Goal: Task Accomplishment & Management: Manage account settings

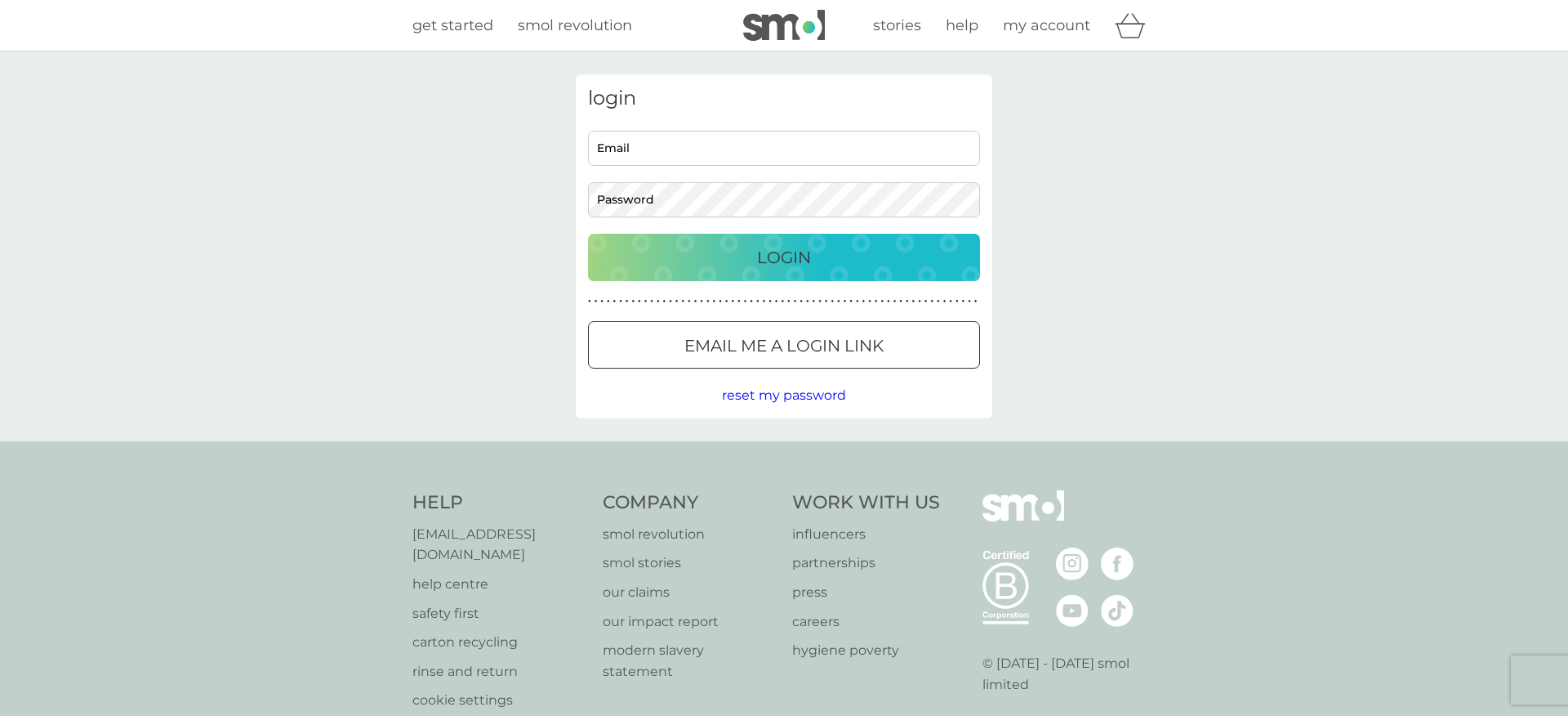
click at [760, 134] on input "Email" at bounding box center [784, 149] width 392 height 36
type input "echogmj@yahoo.com"
click at [793, 265] on p "Login" at bounding box center [784, 257] width 54 height 26
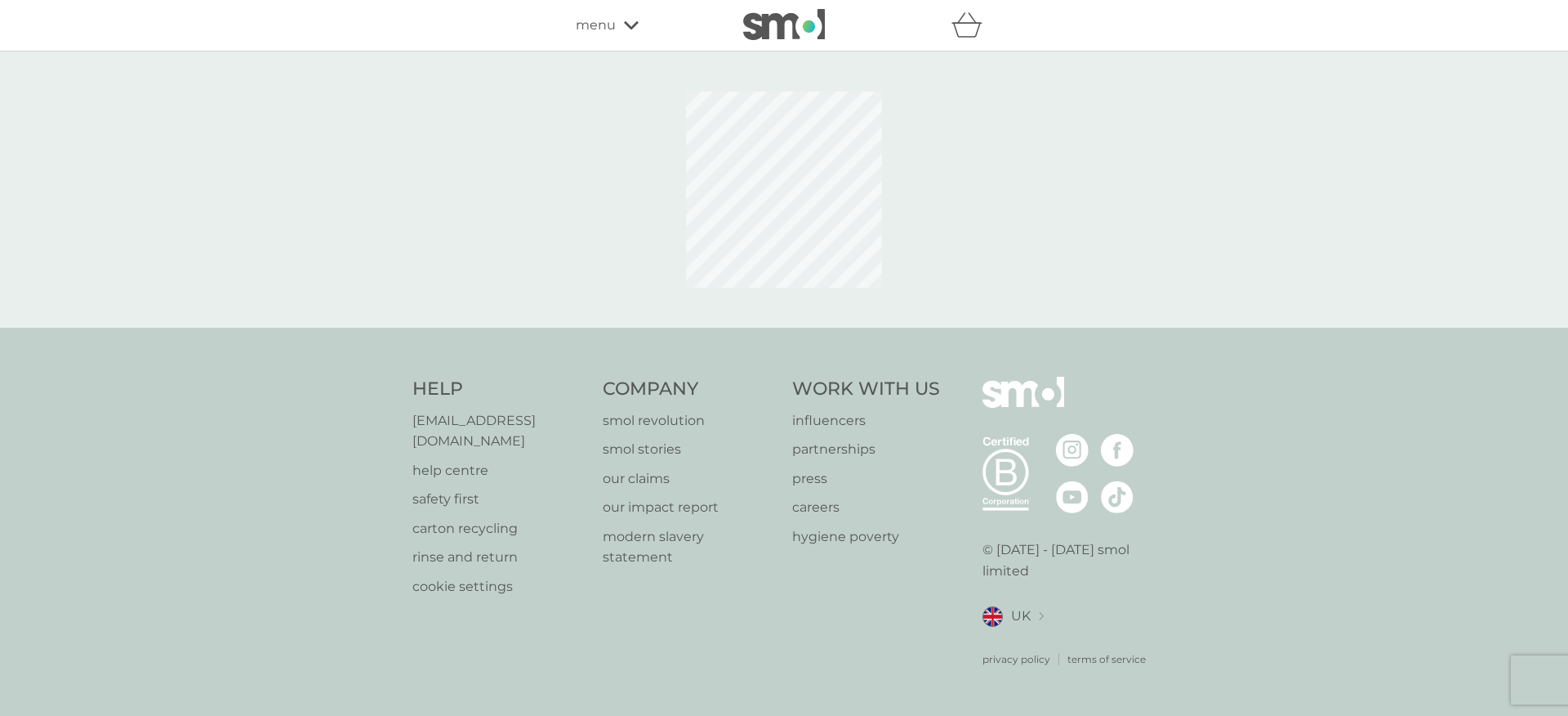
click at [616, 29] on div "menu" at bounding box center [646, 25] width 138 height 22
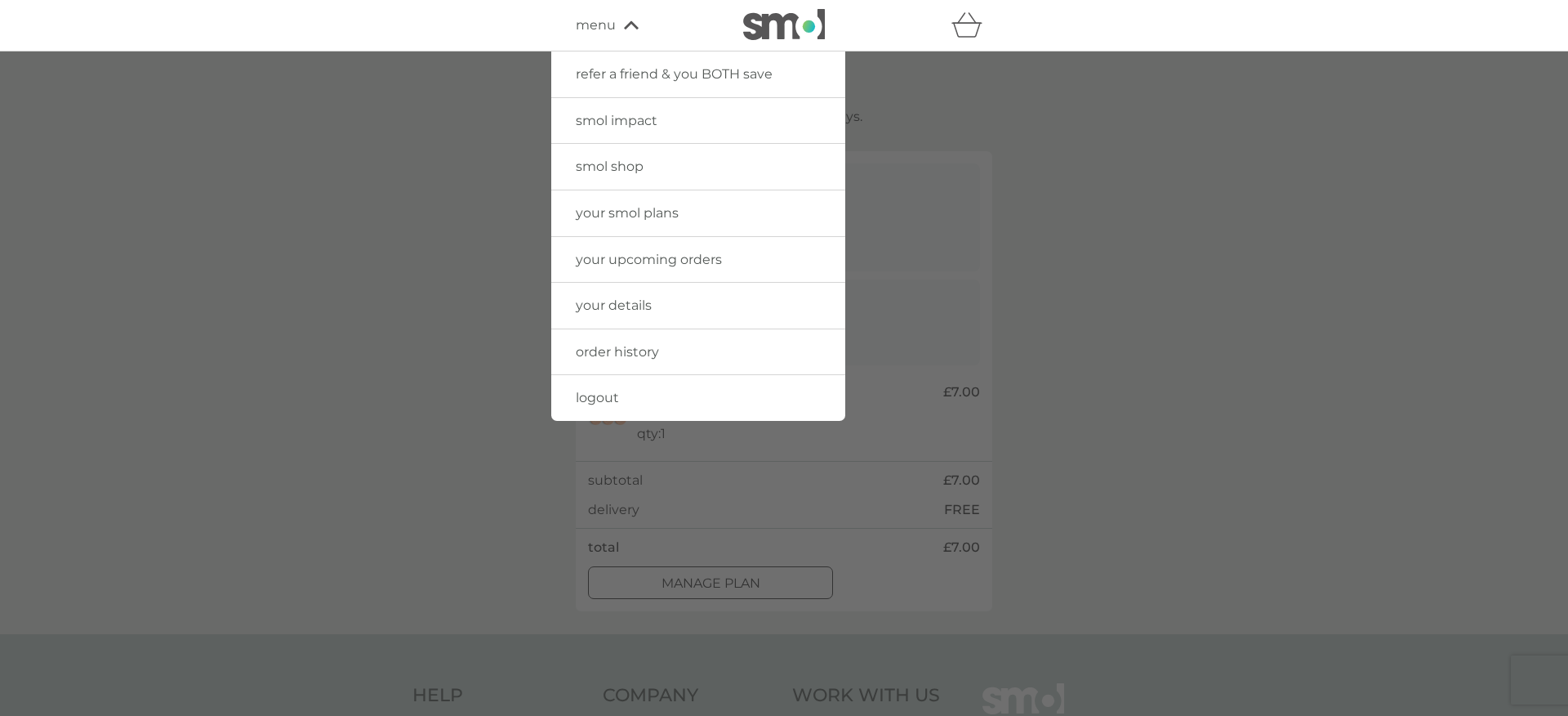
click at [688, 361] on link "order history" at bounding box center [698, 352] width 294 height 46
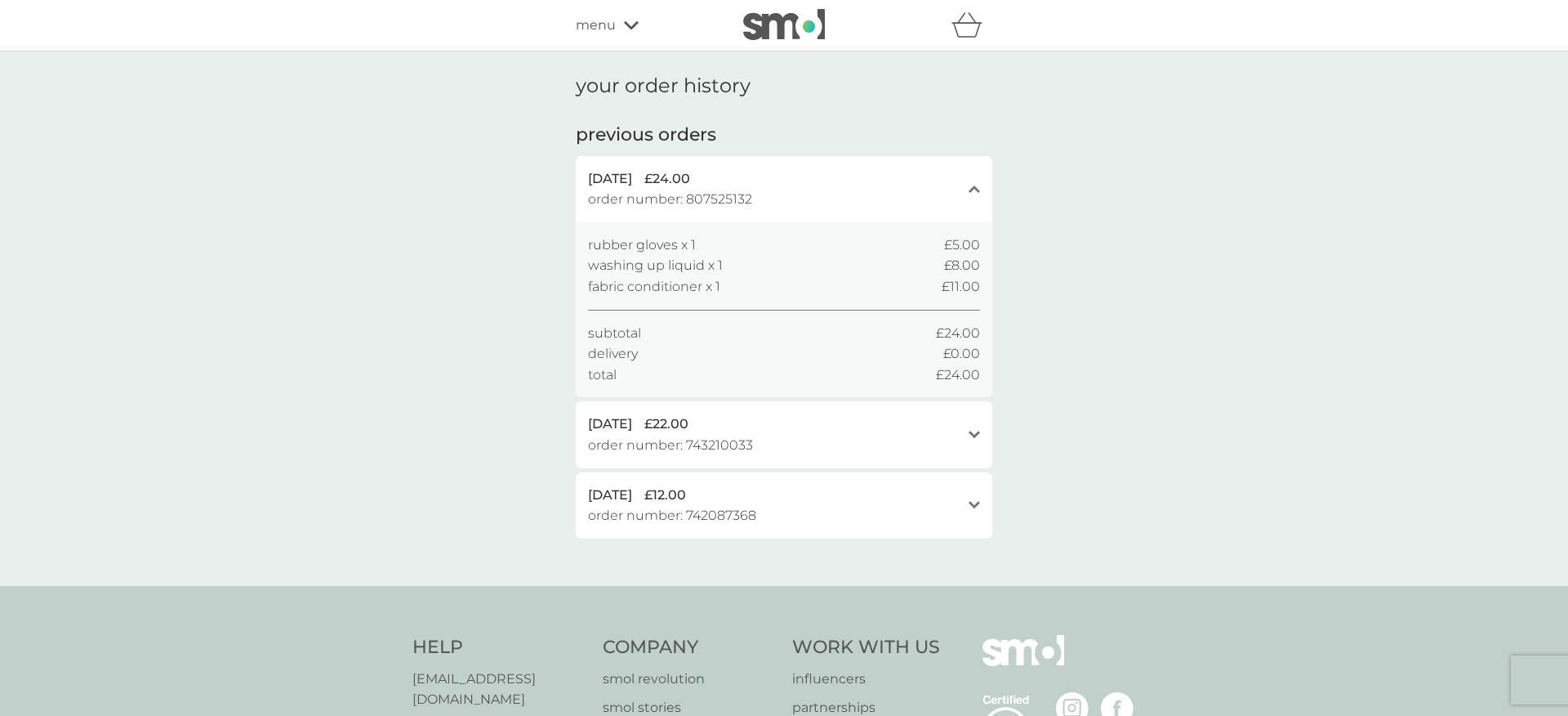
click at [627, 22] on icon at bounding box center [632, 25] width 15 height 9
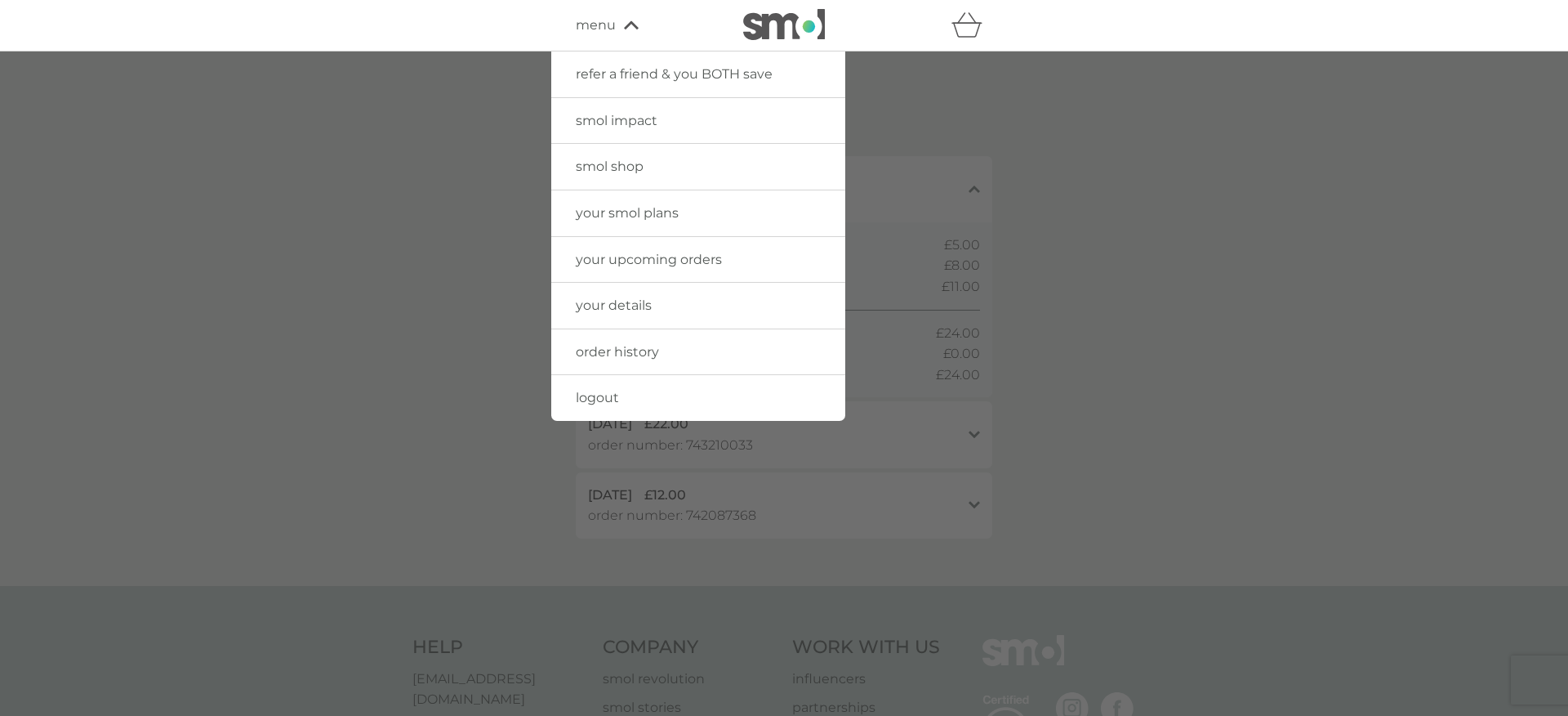
click at [647, 259] on span "your upcoming orders" at bounding box center [649, 259] width 146 height 16
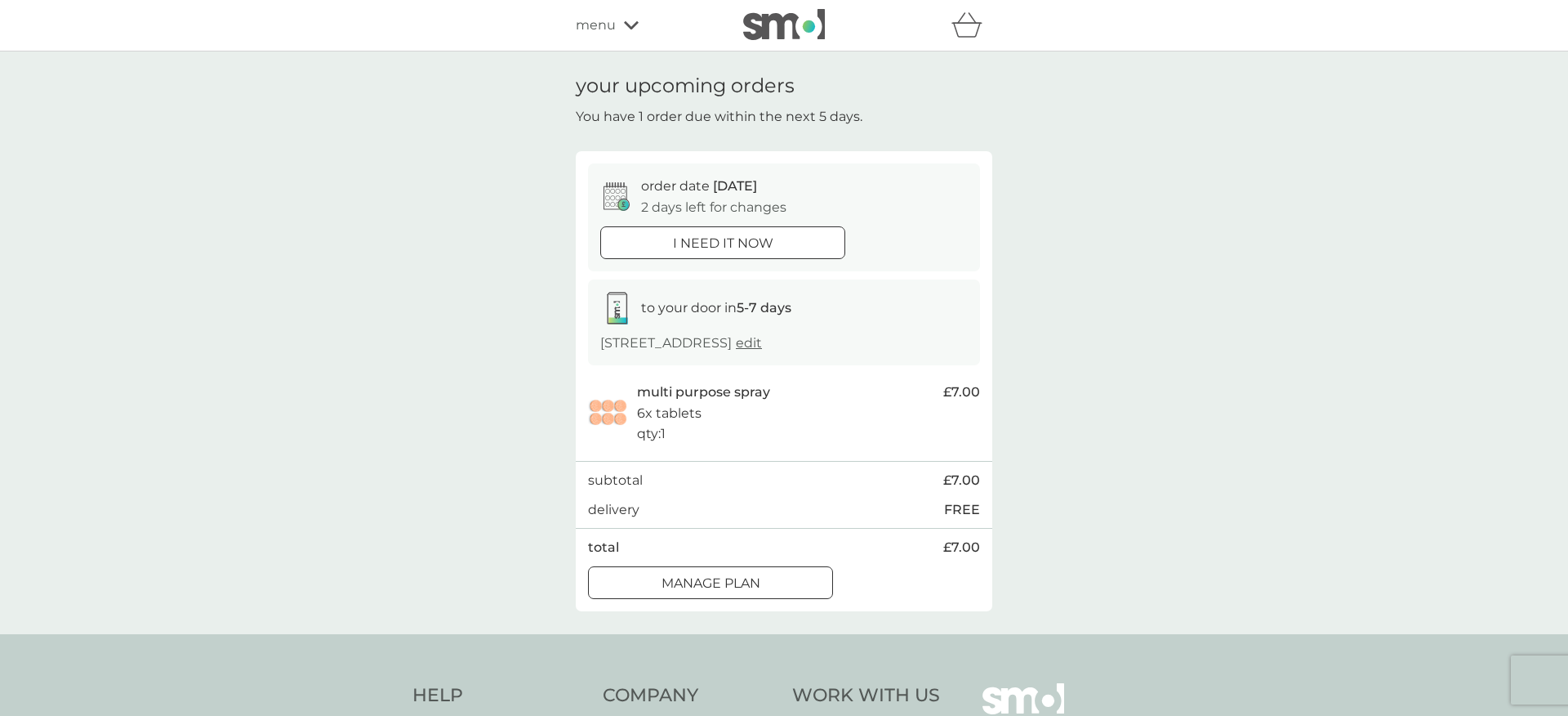
click at [737, 579] on div at bounding box center [710, 583] width 59 height 17
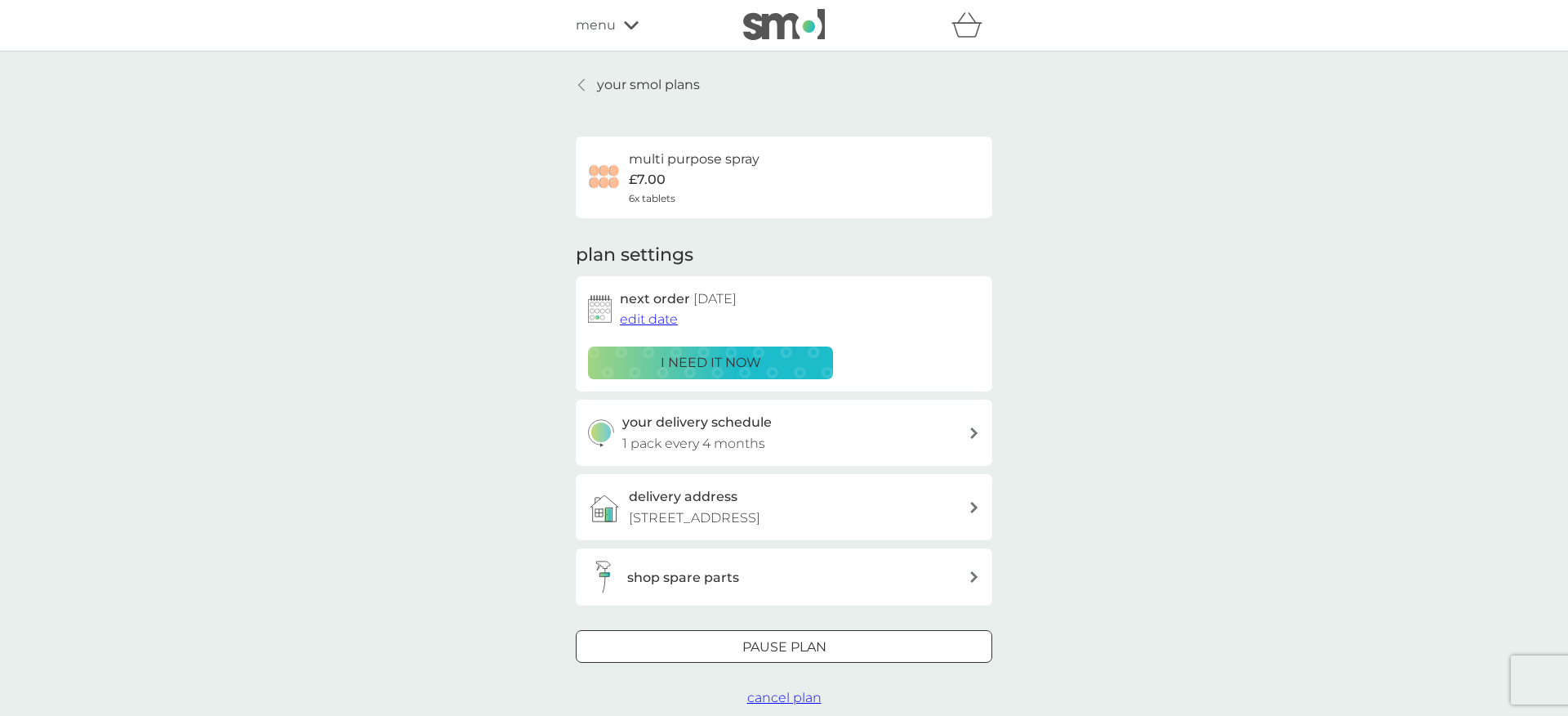
click at [719, 655] on div "Pause plan" at bounding box center [784, 647] width 415 height 22
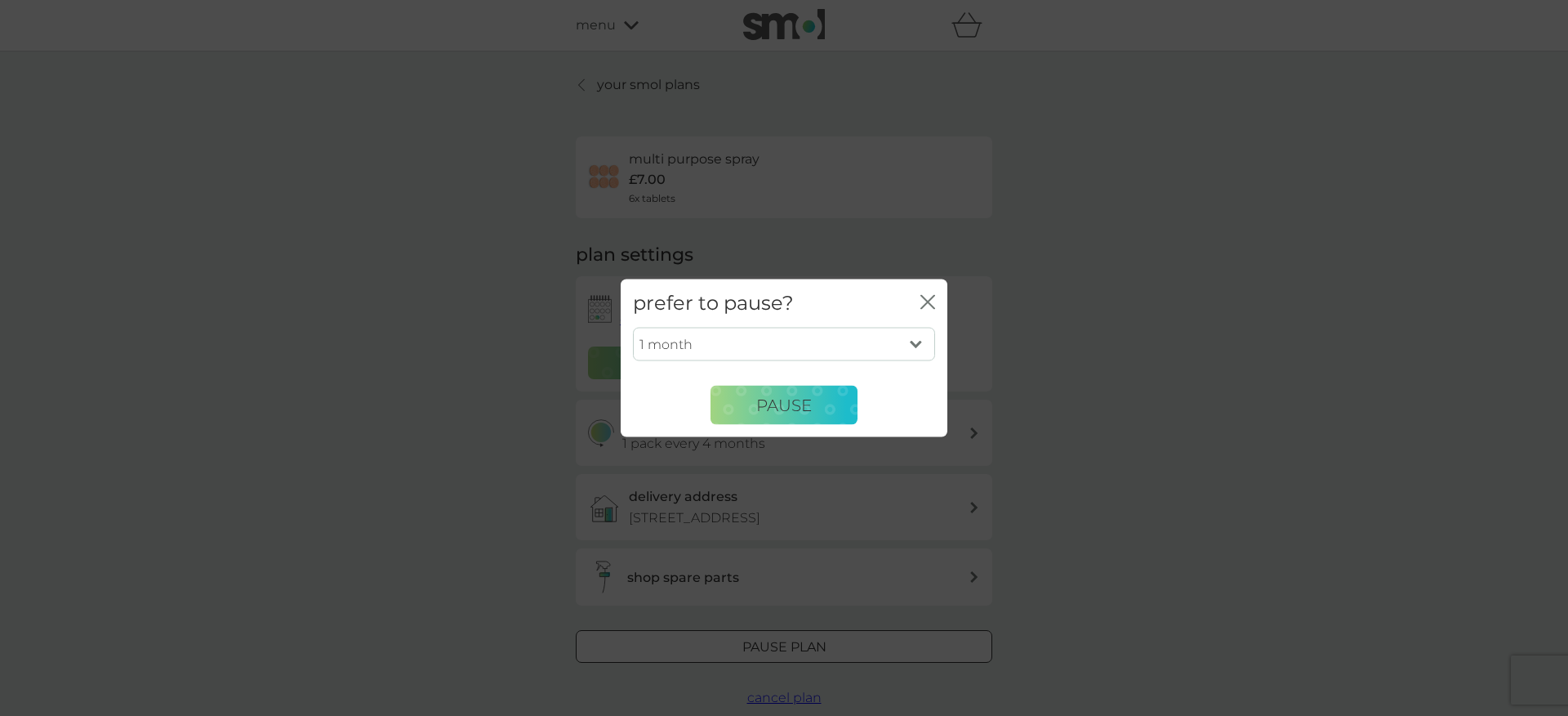
click at [837, 347] on select "1 month 2 months 3 months 4 months 5 months 6 months" at bounding box center [784, 343] width 302 height 35
select select "6"
click at [633, 327] on select "1 month 2 months 3 months 4 months 5 months 6 months" at bounding box center [784, 343] width 302 height 35
click at [767, 407] on span "Pause" at bounding box center [783, 404] width 55 height 20
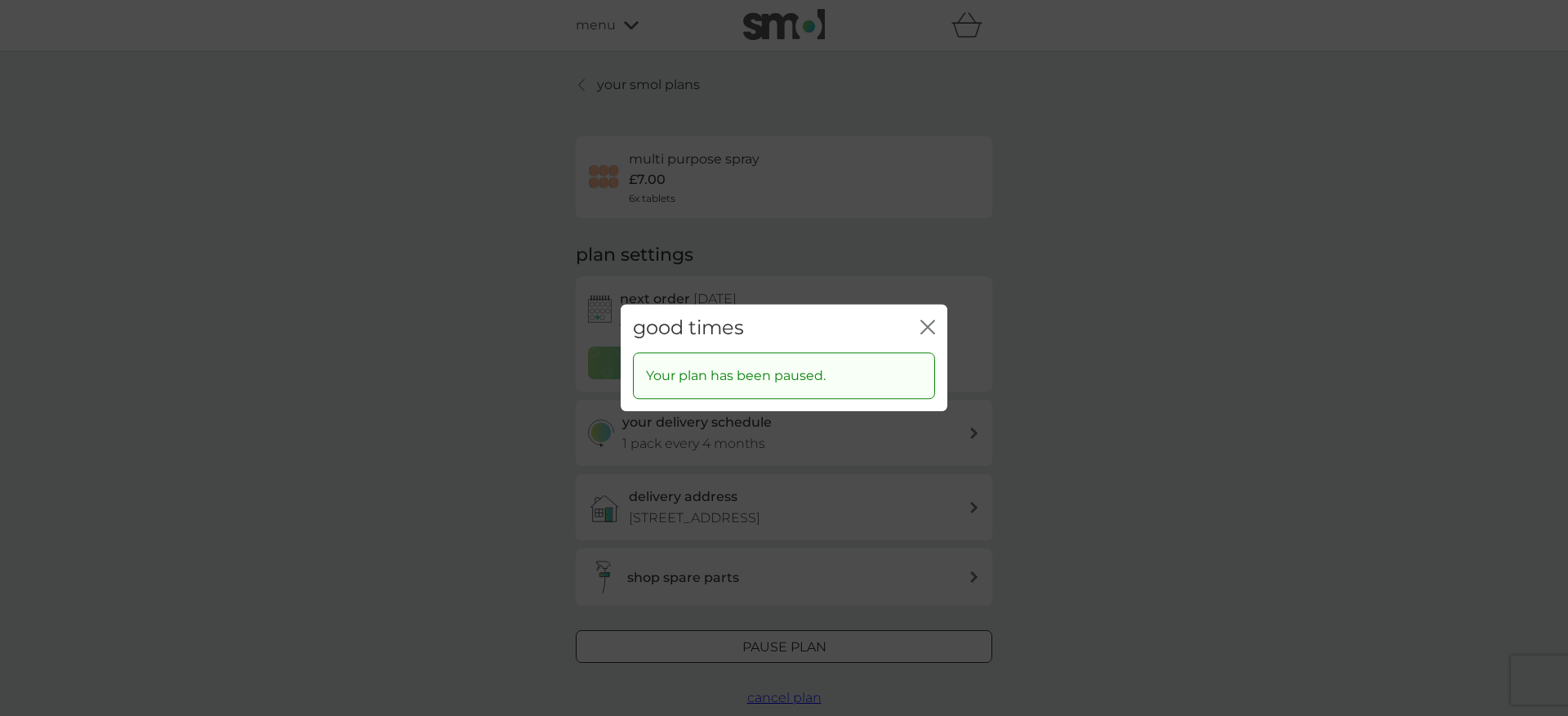
click at [929, 330] on icon "close" at bounding box center [928, 327] width 15 height 15
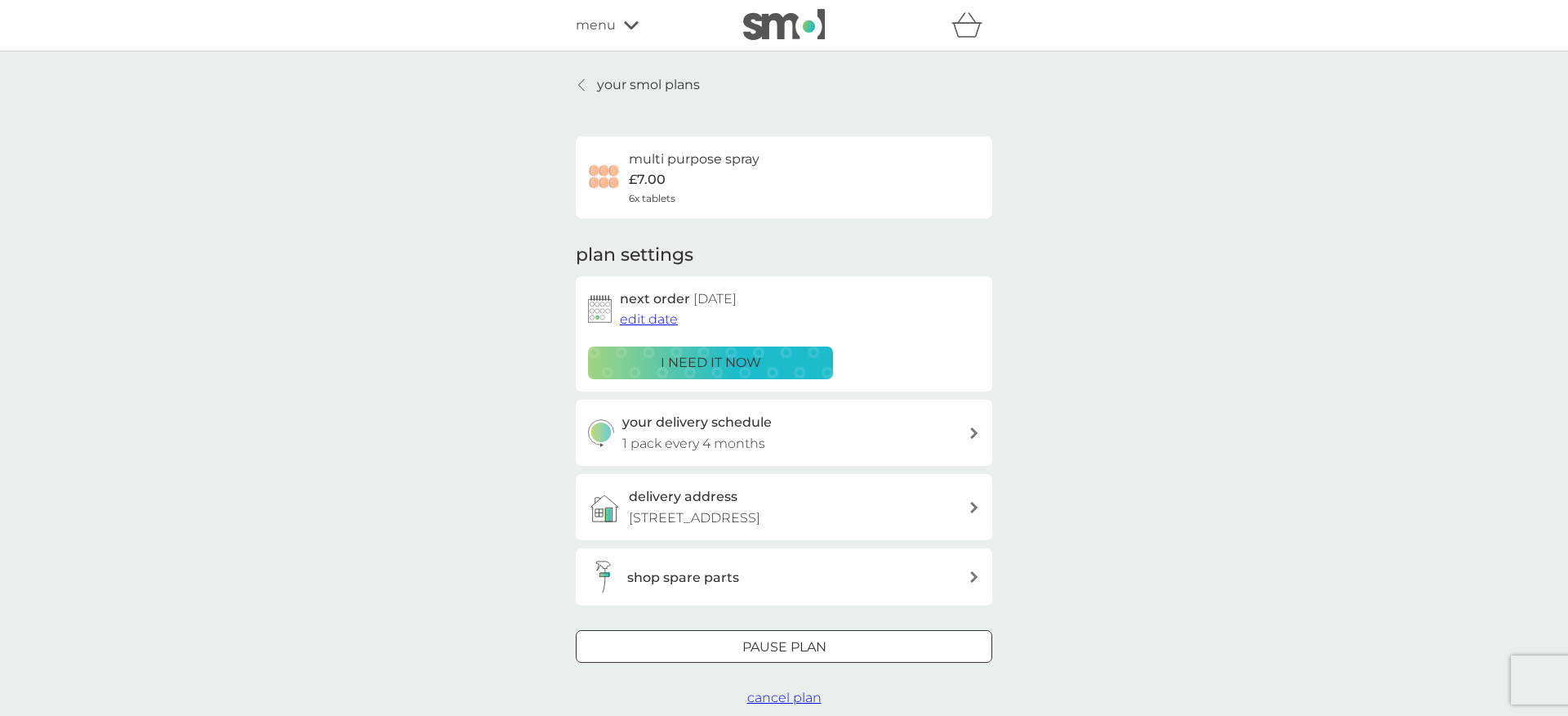
click at [675, 83] on p "your smol plans" at bounding box center [648, 84] width 103 height 22
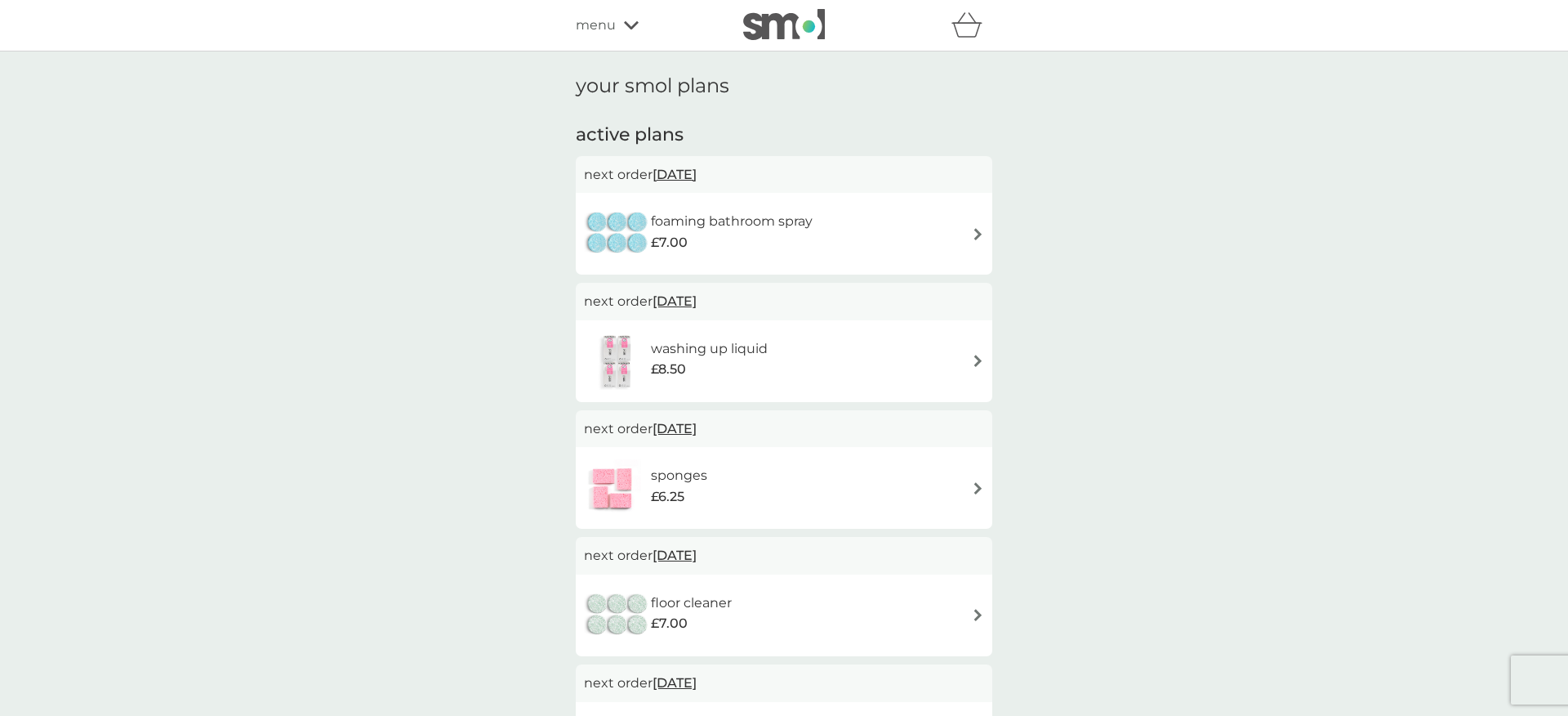
click at [907, 226] on div "foaming bathroom spray £7.00" at bounding box center [784, 233] width 400 height 57
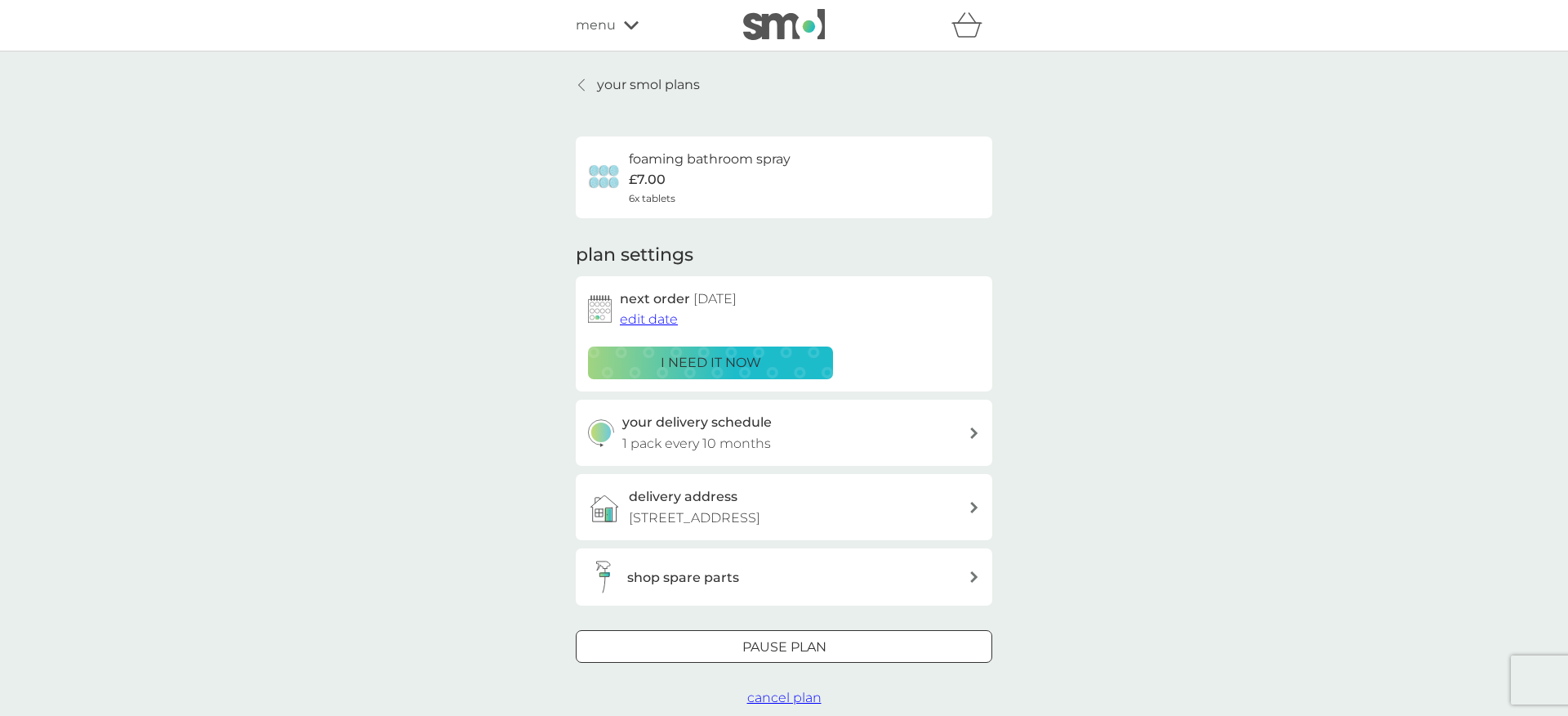
click at [779, 645] on div at bounding box center [784, 648] width 59 height 17
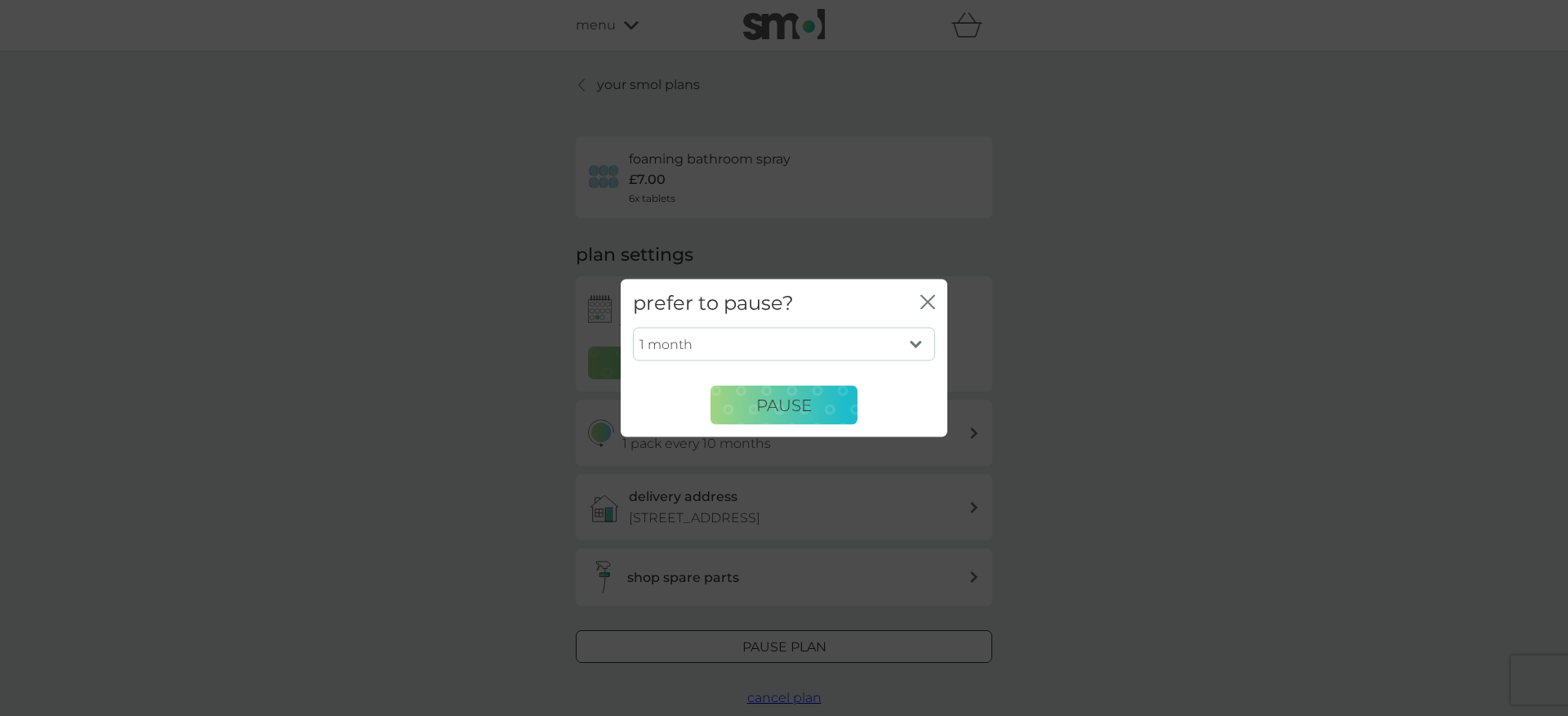
click at [814, 353] on select "1 month 2 months 3 months 4 months 5 months 6 months" at bounding box center [784, 343] width 302 height 35
select select "3"
click at [633, 327] on select "1 month 2 months 3 months 4 months 5 months 6 months" at bounding box center [784, 343] width 302 height 35
click at [791, 408] on span "Pause" at bounding box center [783, 404] width 55 height 20
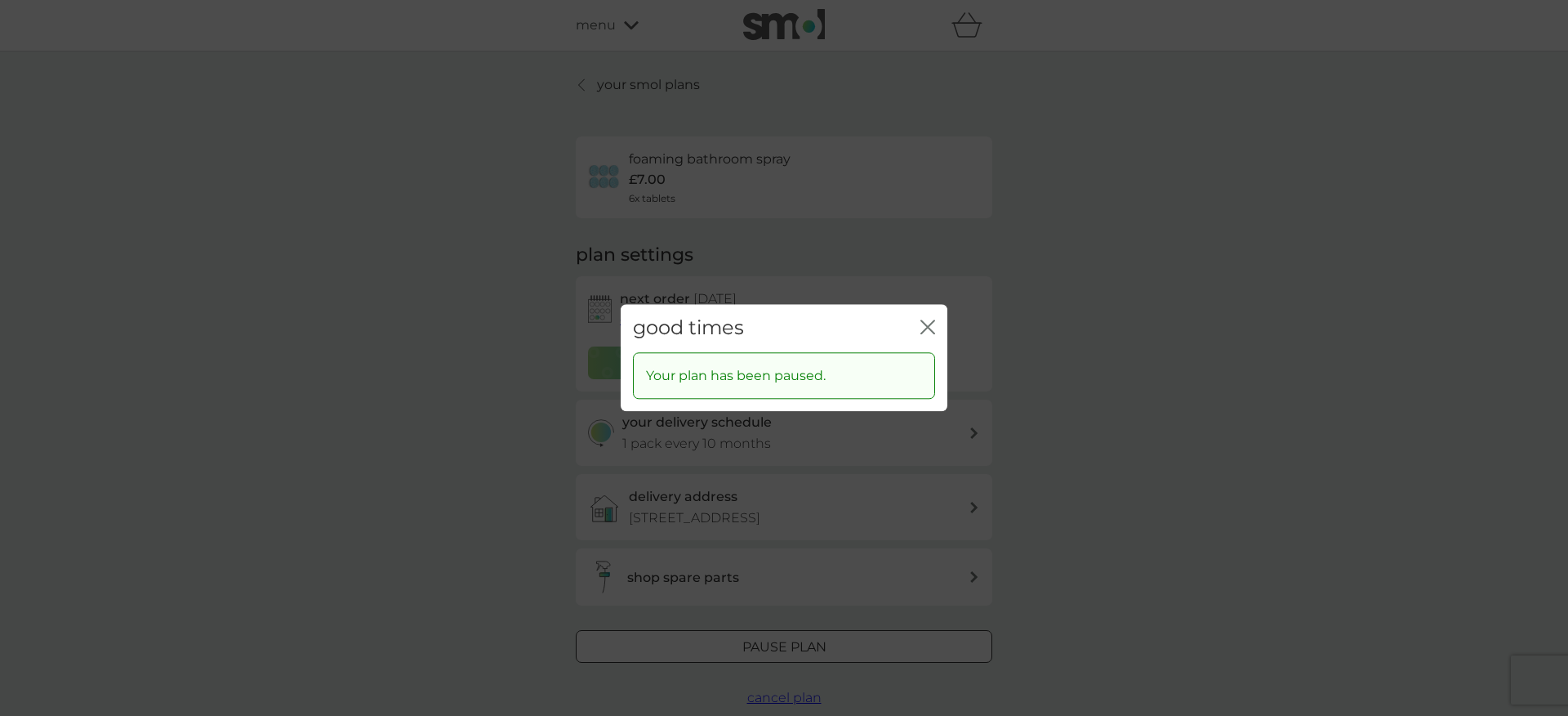
click at [930, 328] on icon "close" at bounding box center [928, 327] width 15 height 15
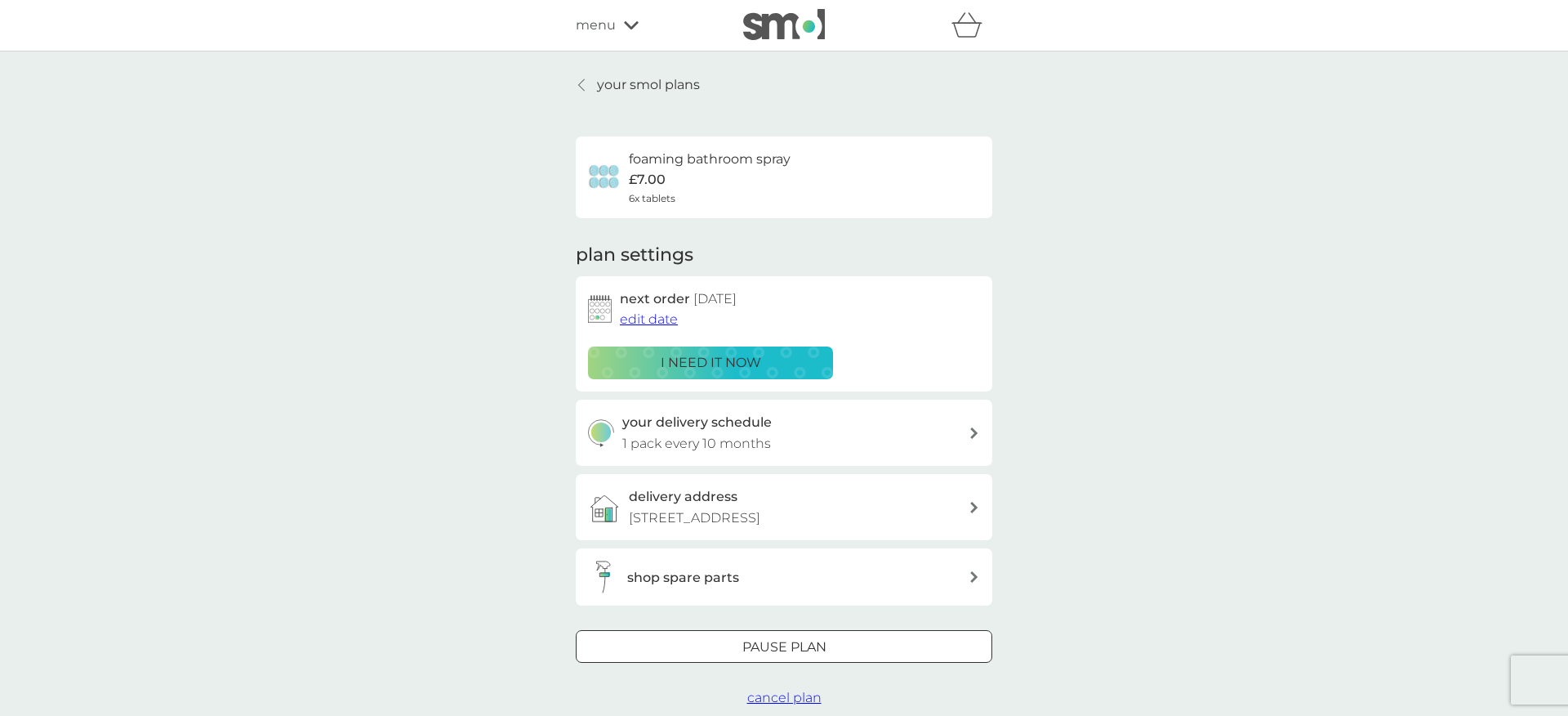
click at [582, 88] on icon at bounding box center [581, 85] width 7 height 13
